Goal: Transaction & Acquisition: Purchase product/service

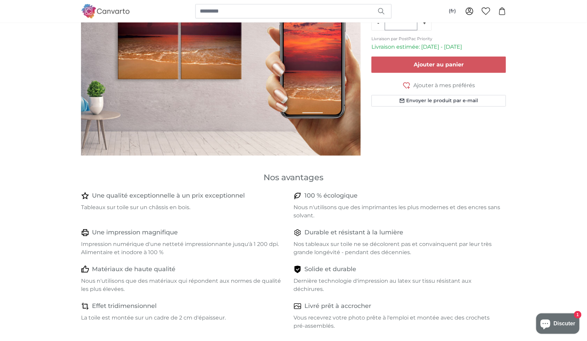
scroll to position [68, 0]
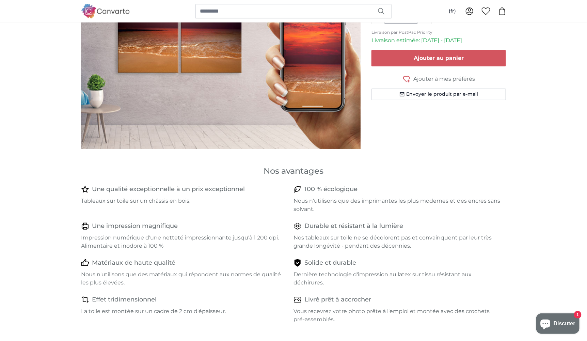
scroll to position [50, 0]
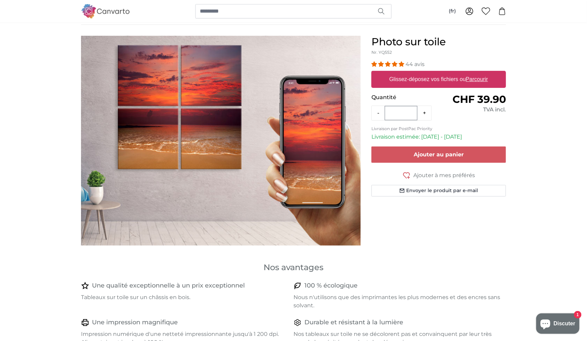
click at [443, 79] on label "Glissez-déposez vos fichiers ou Parcourir" at bounding box center [438, 79] width 104 height 14
click at [443, 73] on input "Glissez-déposez vos fichiers ou Parcourir" at bounding box center [438, 72] width 134 height 2
type input "**********"
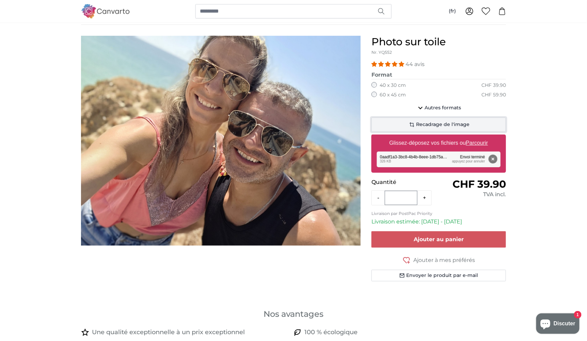
click at [427, 123] on span "Recadrage de l'image" at bounding box center [442, 124] width 53 height 7
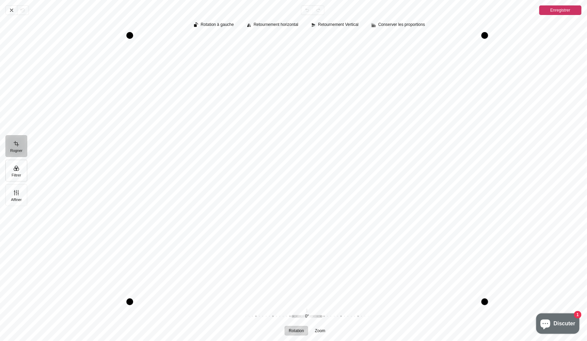
click at [18, 168] on button "Filtrer" at bounding box center [16, 171] width 22 height 22
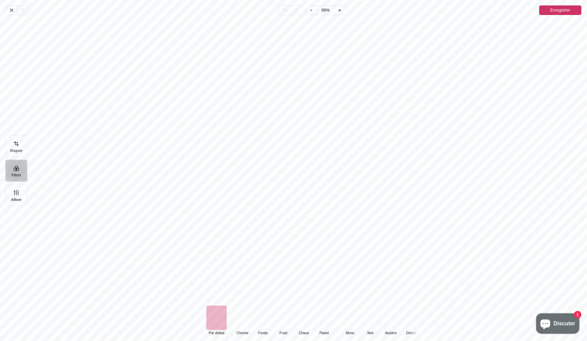
click at [241, 315] on div "Pintura" at bounding box center [242, 317] width 20 height 24
click at [263, 317] on div "Pintura" at bounding box center [262, 317] width 20 height 24
click at [279, 319] on div "Pintura" at bounding box center [283, 317] width 20 height 24
click at [307, 318] on div "Pintura" at bounding box center [303, 317] width 20 height 24
click at [326, 317] on div "Pintura" at bounding box center [324, 317] width 20 height 24
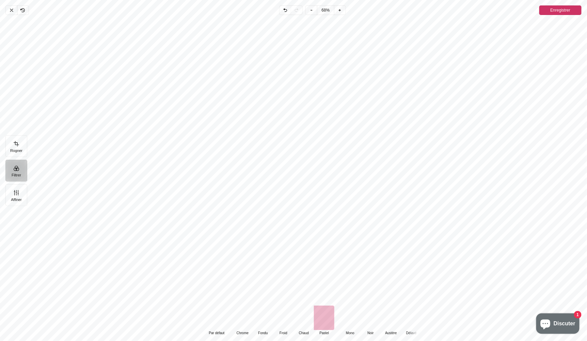
click at [356, 317] on div "Pintura" at bounding box center [350, 317] width 20 height 24
click at [365, 317] on div "Pintura" at bounding box center [370, 317] width 20 height 24
click at [383, 313] on div "Pintura" at bounding box center [390, 317] width 20 height 24
click at [389, 317] on div "Pintura" at bounding box center [396, 317] width 20 height 24
click at [399, 315] on div "Pintura" at bounding box center [401, 317] width 20 height 24
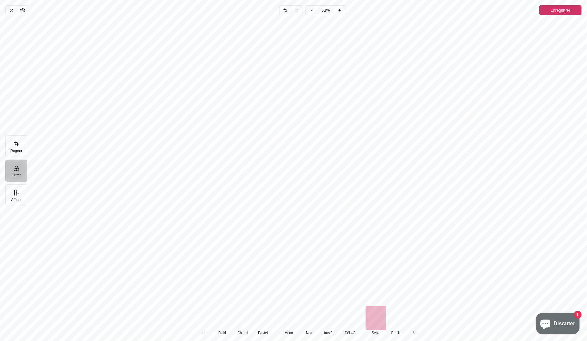
click at [400, 315] on div "Pintura" at bounding box center [396, 317] width 20 height 24
click at [402, 315] on div "Pintura" at bounding box center [403, 317] width 20 height 24
click at [11, 189] on button "Affiner" at bounding box center [16, 195] width 22 height 22
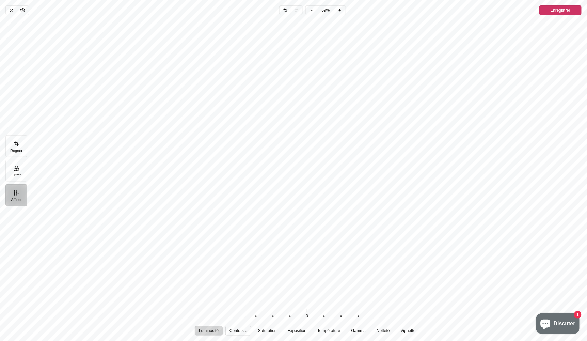
click at [238, 330] on span "Contraste" at bounding box center [238, 330] width 18 height 4
click at [268, 330] on span "Saturation" at bounding box center [267, 330] width 19 height 4
click at [297, 328] on span "Exposition" at bounding box center [296, 330] width 19 height 4
click at [327, 328] on span "Température" at bounding box center [328, 330] width 23 height 4
click at [360, 328] on span "Gamma" at bounding box center [358, 330] width 15 height 4
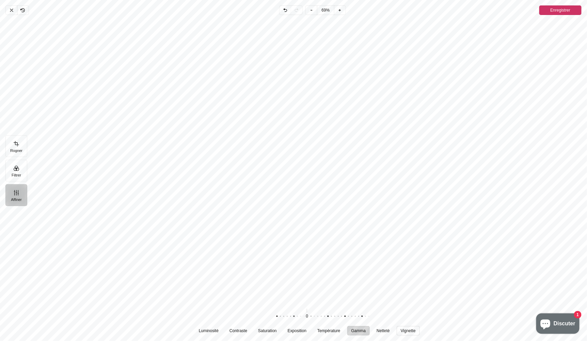
click at [395, 329] on div "Luminosité Contraste Saturation Exposition Température Gamma Netteté Vignette" at bounding box center [307, 331] width 225 height 10
drag, startPoint x: 412, startPoint y: 327, endPoint x: 230, endPoint y: 243, distance: 200.6
click at [412, 328] on span "Vignette" at bounding box center [407, 330] width 15 height 4
click at [22, 151] on button "Rogner" at bounding box center [16, 146] width 22 height 22
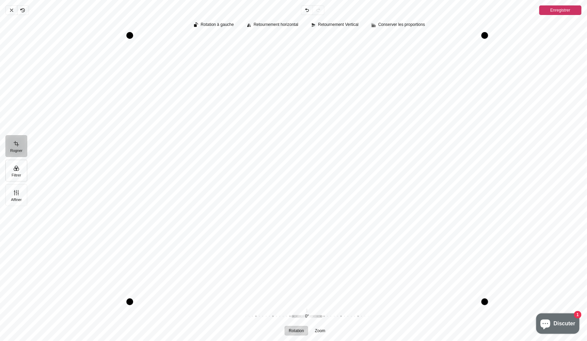
click at [17, 173] on button "Filtrer" at bounding box center [16, 171] width 22 height 22
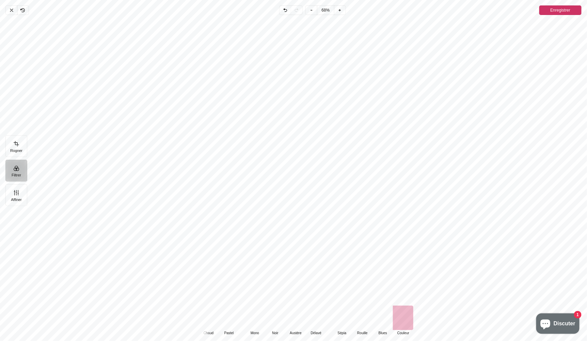
click at [401, 315] on div "Pintura" at bounding box center [403, 317] width 20 height 24
click at [403, 315] on div "Pintura" at bounding box center [403, 317] width 20 height 24
click at [383, 316] on div "Pintura" at bounding box center [382, 317] width 20 height 24
click at [370, 316] on div "Pintura" at bounding box center [362, 317] width 20 height 24
click at [343, 317] on div "Pintura" at bounding box center [341, 317] width 20 height 24
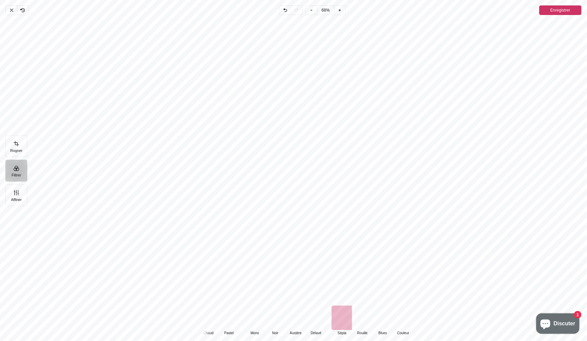
click at [313, 315] on div "Pintura" at bounding box center [315, 317] width 20 height 24
drag, startPoint x: 287, startPoint y: 310, endPoint x: 409, endPoint y: 315, distance: 122.3
click at [412, 313] on div "Default Par défaut Classic Chrome Fondu Froid Chaud Pastel Monochrome Mono Noir…" at bounding box center [353, 320] width 313 height 30
drag, startPoint x: 343, startPoint y: 312, endPoint x: 402, endPoint y: 316, distance: 58.6
click at [392, 313] on div "Default Par défaut Classic Chrome Fondu Froid Chaud Pastel Monochrome Mono Noir…" at bounding box center [365, 320] width 313 height 30
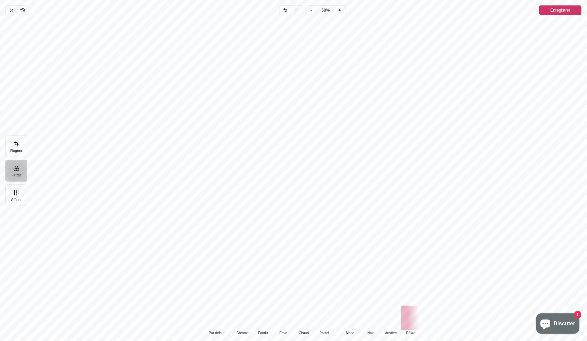
click at [213, 313] on div "Pintura" at bounding box center [216, 317] width 20 height 24
click at [243, 317] on div "Pintura" at bounding box center [242, 317] width 20 height 24
click at [210, 320] on div "Pintura" at bounding box center [216, 317] width 20 height 24
click at [238, 320] on div "Pintura" at bounding box center [242, 317] width 20 height 24
click at [263, 320] on div "Pintura" at bounding box center [262, 317] width 20 height 24
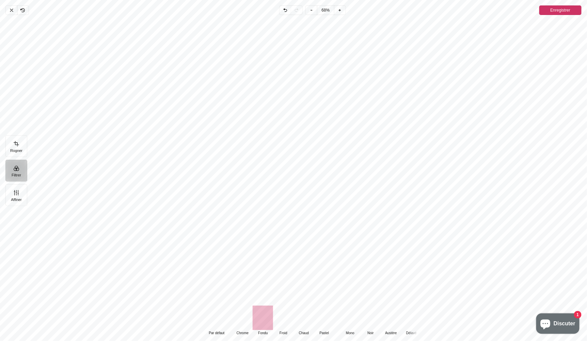
click at [282, 318] on div "Pintura" at bounding box center [283, 317] width 20 height 24
click at [309, 318] on div "Pintura" at bounding box center [303, 317] width 20 height 24
click at [243, 317] on div "Pintura" at bounding box center [242, 317] width 20 height 24
click at [307, 317] on div "Pintura" at bounding box center [303, 317] width 20 height 24
click at [246, 317] on div "Pintura" at bounding box center [242, 317] width 20 height 24
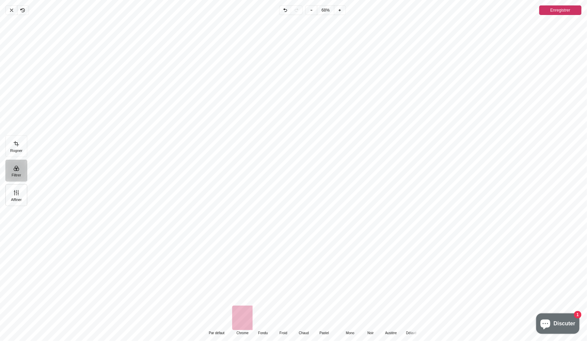
click at [19, 195] on button "Affiner" at bounding box center [16, 195] width 22 height 22
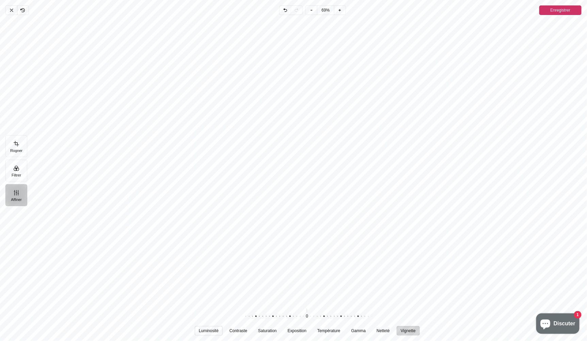
click at [214, 330] on span "Luminosité" at bounding box center [209, 330] width 20 height 4
drag, startPoint x: 307, startPoint y: 315, endPoint x: 306, endPoint y: 319, distance: 3.8
click at [306, 319] on div "Pintura" at bounding box center [303, 316] width 131 height 19
click at [241, 330] on span "Contraste" at bounding box center [238, 330] width 18 height 4
drag, startPoint x: 308, startPoint y: 313, endPoint x: 308, endPoint y: 317, distance: 4.1
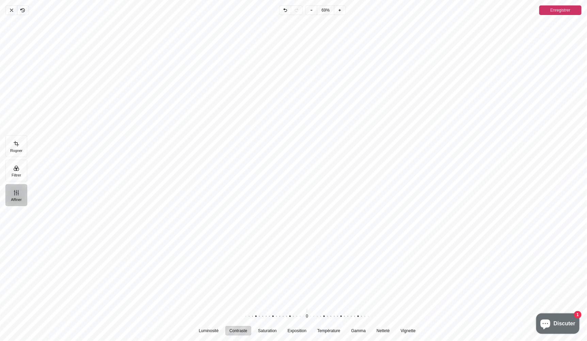
click at [308, 317] on div "Pintura" at bounding box center [303, 316] width 131 height 19
click at [268, 331] on span "Saturation" at bounding box center [267, 330] width 19 height 4
drag, startPoint x: 306, startPoint y: 314, endPoint x: 298, endPoint y: 319, distance: 9.5
click at [298, 319] on div "Pintura" at bounding box center [296, 316] width 131 height 19
click at [294, 332] on span "Exposition" at bounding box center [296, 330] width 19 height 4
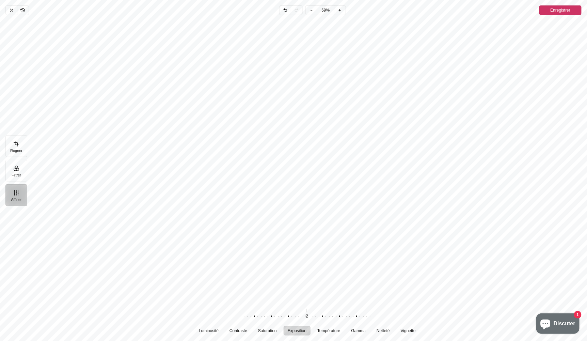
drag, startPoint x: 305, startPoint y: 312, endPoint x: 304, endPoint y: 321, distance: 8.7
click at [304, 321] on div "Pintura" at bounding box center [301, 316] width 131 height 19
click at [330, 331] on span "Température" at bounding box center [328, 330] width 23 height 4
drag, startPoint x: 305, startPoint y: 313, endPoint x: 157, endPoint y: 310, distance: 148.7
click at [157, 310] on div "Luminosité Contraste Saturation Exposition Température Gamma Netteté Vignette 0…" at bounding box center [307, 321] width 548 height 29
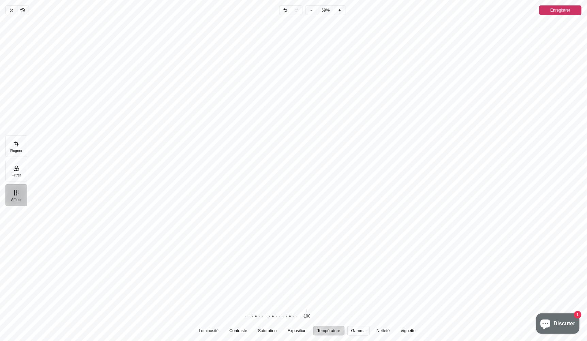
click at [366, 330] on button "Gamma" at bounding box center [358, 331] width 23 height 10
click at [307, 316] on div "Pintura" at bounding box center [340, 316] width 131 height 19
click at [385, 329] on span "Netteté" at bounding box center [382, 330] width 13 height 4
drag, startPoint x: 307, startPoint y: 314, endPoint x: 215, endPoint y: 308, distance: 92.4
click at [215, 308] on div "100 Réinitialiser" at bounding box center [307, 316] width 218 height 19
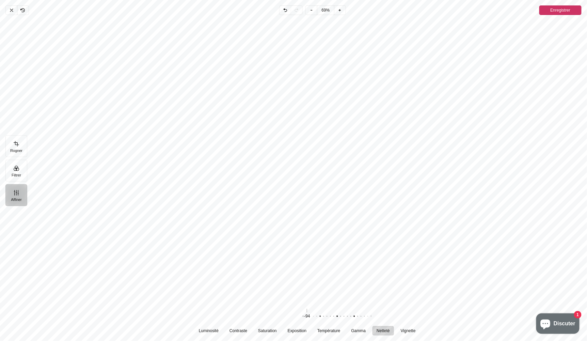
drag, startPoint x: 308, startPoint y: 314, endPoint x: 444, endPoint y: 319, distance: 135.8
click at [446, 319] on div "Luminosité Contraste Saturation Exposition Température Gamma Netteté Vignette 0…" at bounding box center [307, 321] width 548 height 29
drag, startPoint x: 306, startPoint y: 314, endPoint x: 257, endPoint y: 308, distance: 49.8
click at [257, 308] on div "Pintura" at bounding box center [322, 316] width 131 height 19
click at [408, 330] on span "Vignette" at bounding box center [407, 330] width 15 height 4
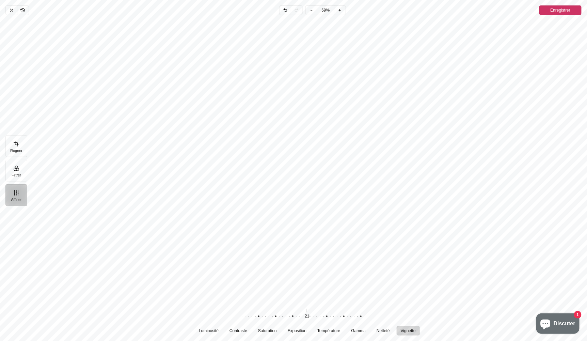
drag, startPoint x: 308, startPoint y: 314, endPoint x: 294, endPoint y: 316, distance: 14.4
click at [294, 316] on div "Pintura" at bounding box center [289, 316] width 131 height 19
click at [14, 168] on button "Filtrer" at bounding box center [16, 171] width 22 height 22
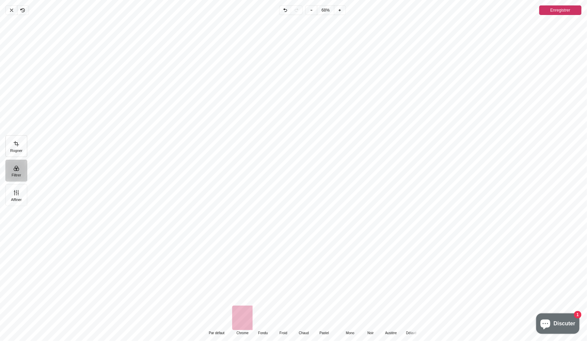
click at [17, 142] on button "Rogner" at bounding box center [16, 146] width 22 height 22
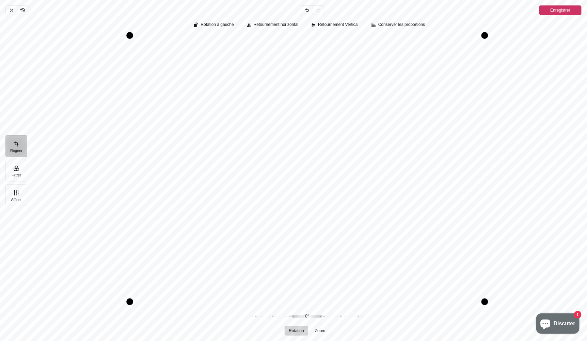
click at [568, 9] on span "Enregistrer" at bounding box center [560, 10] width 20 height 8
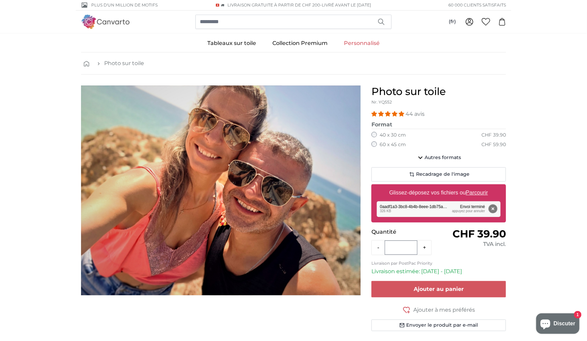
click at [350, 45] on link "Personnalisé" at bounding box center [361, 43] width 52 height 18
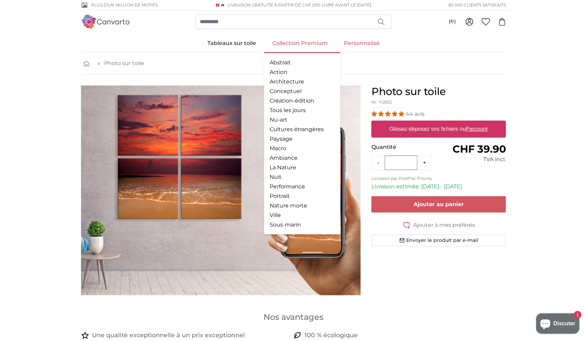
click at [284, 40] on link "Collection Premium" at bounding box center [299, 43] width 71 height 18
